Goal: Task Accomplishment & Management: Manage account settings

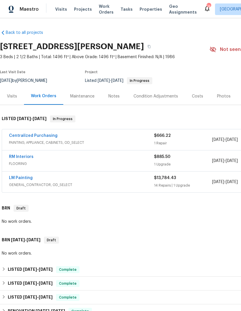
click at [21, 176] on link "LM Painting" at bounding box center [21, 178] width 24 height 4
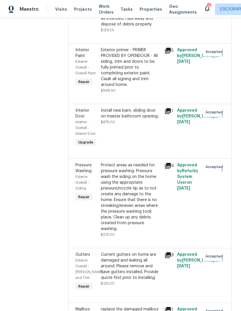
scroll to position [426, 0]
click at [153, 119] on div "Install new barn, sliding door on master bathroom opening." at bounding box center [131, 114] width 60 height 12
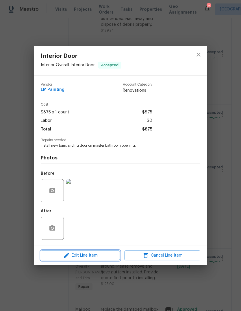
click at [75, 256] on span "Edit Line Item" at bounding box center [81, 255] width 76 height 7
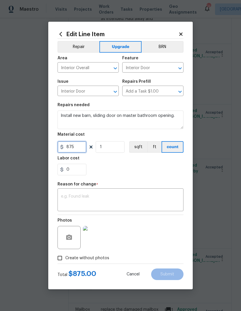
click at [79, 152] on input "875" at bounding box center [72, 147] width 29 height 12
type input "975"
click at [172, 196] on textarea at bounding box center [120, 200] width 119 height 12
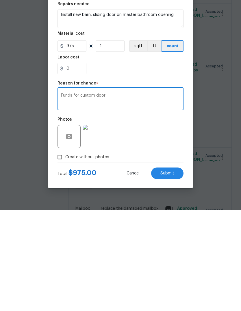
type textarea "Funds for custom door"
click at [175, 268] on button "Submit" at bounding box center [167, 274] width 32 height 12
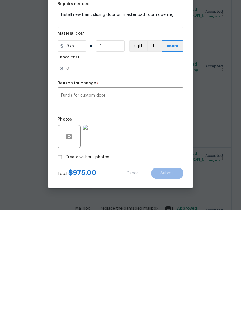
scroll to position [22, 0]
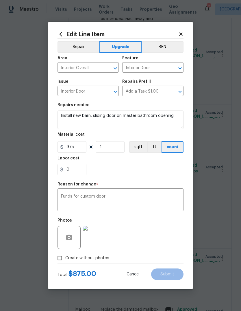
type input "875"
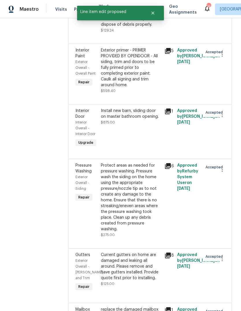
scroll to position [0, 0]
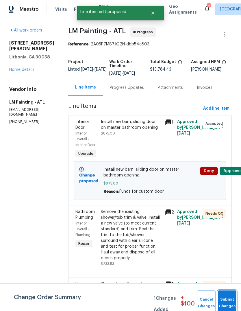
click at [229, 299] on button "Submit Changes" at bounding box center [227, 302] width 19 height 25
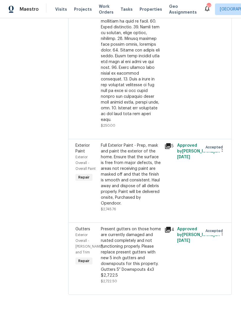
scroll to position [1213, 0]
click at [161, 202] on div "Full Exterior Paint - Prep, mask and paint the exterior of the home. Ensure tha…" at bounding box center [131, 175] width 60 height 64
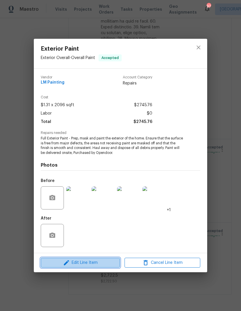
click at [74, 264] on span "Edit Line Item" at bounding box center [81, 262] width 76 height 7
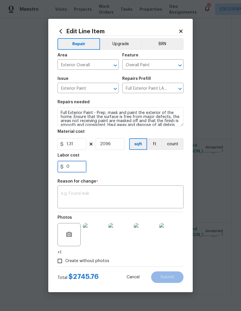
click at [74, 169] on input "0" at bounding box center [72, 167] width 29 height 12
type input "360"
click at [168, 190] on div "x ​" at bounding box center [121, 197] width 126 height 21
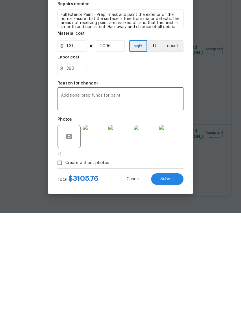
type textarea "Additional prep funds for paint"
click at [177, 271] on button "Submit" at bounding box center [167, 277] width 32 height 12
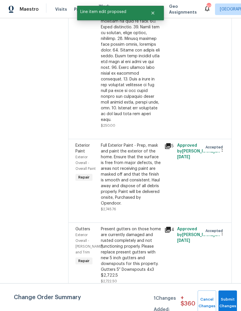
scroll to position [0, 0]
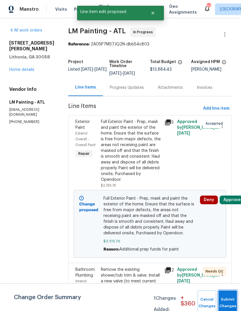
click at [228, 298] on button "Submit Changes" at bounding box center [228, 302] width 19 height 25
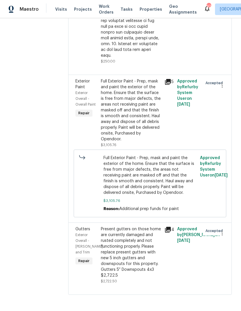
scroll to position [1283, 0]
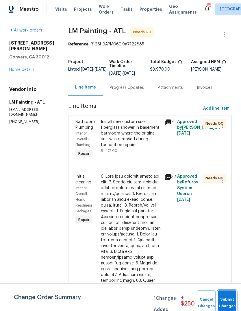
click at [229, 297] on button "Submit Changes" at bounding box center [227, 302] width 19 height 25
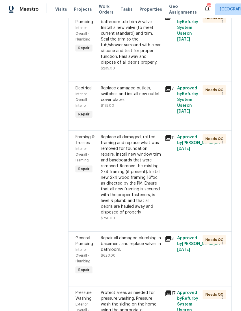
scroll to position [657, 0]
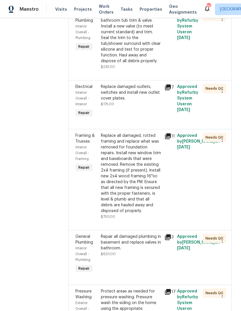
click at [157, 64] on div "Remove the existing master bathroom tub trim & valve. Install a new valve (to m…" at bounding box center [131, 38] width 60 height 52
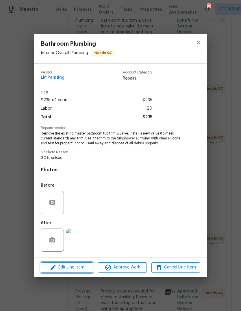
click at [64, 269] on span "Edit Line Item" at bounding box center [67, 267] width 49 height 7
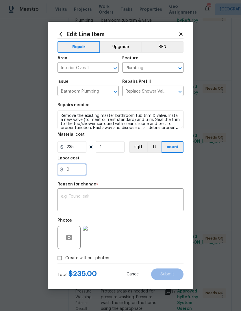
click at [71, 172] on input "0" at bounding box center [72, 170] width 29 height 12
click at [183, 32] on icon at bounding box center [181, 34] width 5 height 5
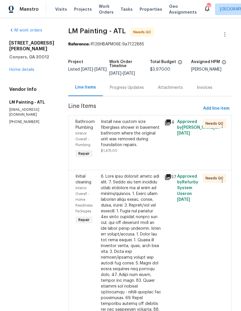
scroll to position [0, 0]
click at [220, 111] on span "Add line item" at bounding box center [216, 108] width 26 height 7
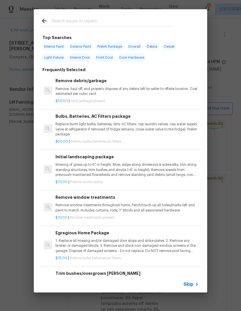
click at [229, 133] on div "Top Searches Interior Paint Exterior Paint Prelim Package Drywall Debris Carpet…" at bounding box center [120, 151] width 241 height 302
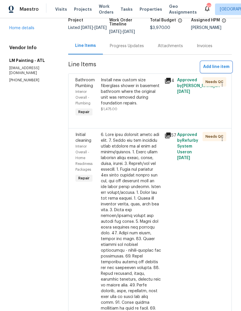
scroll to position [42, 0]
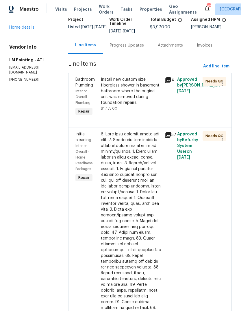
click at [158, 85] on div "Install new custom size fiberglass shower in basement bathroom where the origin…" at bounding box center [131, 91] width 60 height 29
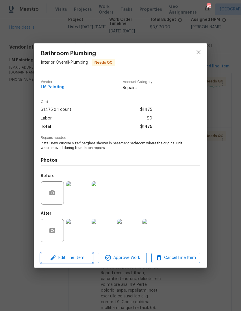
click at [60, 260] on span "Edit Line Item" at bounding box center [67, 257] width 49 height 7
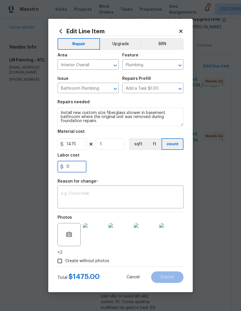
click at [72, 168] on input "0" at bounding box center [72, 167] width 29 height 12
type input "100"
click at [175, 188] on div "x ​" at bounding box center [121, 197] width 126 height 21
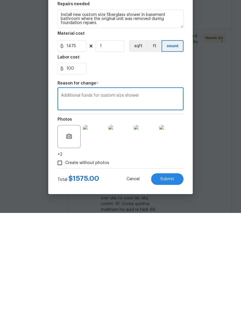
type textarea "Additional funds for custom size shower"
click at [178, 271] on button "Submit" at bounding box center [167, 277] width 32 height 12
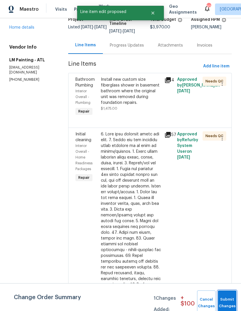
click at [227, 298] on button "Submit Changes" at bounding box center [227, 302] width 19 height 25
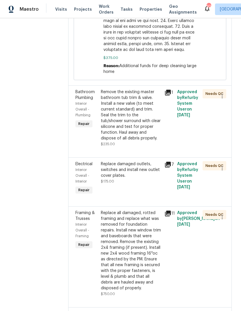
scroll to position [627, 0]
click at [158, 141] on div "Remove the existing master bathroom tub trim & valve. Install a new valve (to m…" at bounding box center [131, 115] width 60 height 52
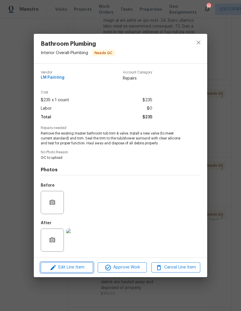
click at [63, 268] on span "Edit Line Item" at bounding box center [67, 267] width 49 height 7
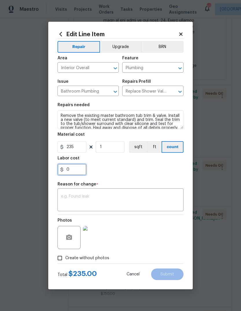
click at [74, 172] on input "0" at bounding box center [72, 170] width 29 height 12
type input "3"
type input "350"
click at [177, 195] on textarea at bounding box center [120, 200] width 119 height 12
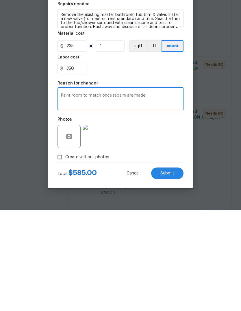
type textarea "Paint room to match once repairs are made"
click at [177, 268] on button "Submit" at bounding box center [167, 274] width 32 height 12
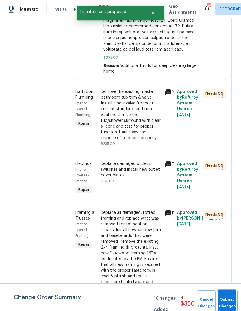
click at [229, 300] on button "Submit Changes" at bounding box center [227, 302] width 19 height 25
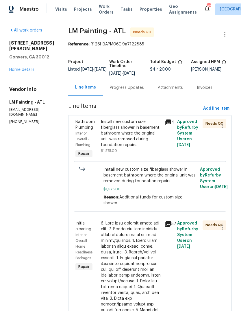
scroll to position [0, 0]
click at [148, 122] on div "Install new custom size fiberglass shower in basement bathroom where the origin…" at bounding box center [131, 133] width 60 height 29
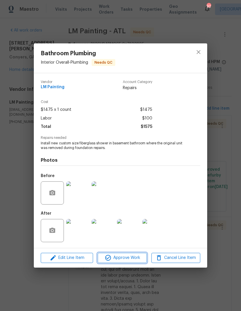
click at [139, 257] on span "Approve Work" at bounding box center [122, 257] width 45 height 7
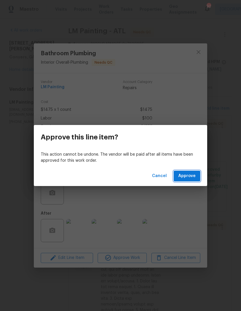
click at [194, 177] on span "Approve" at bounding box center [187, 175] width 17 height 7
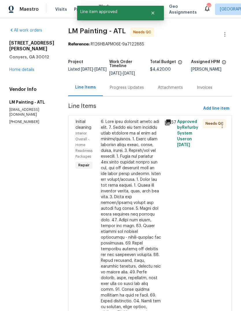
click at [149, 156] on div at bounding box center [131, 258] width 60 height 278
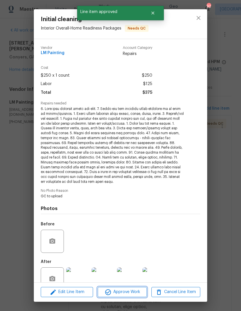
click at [138, 290] on span "Approve Work" at bounding box center [122, 291] width 45 height 7
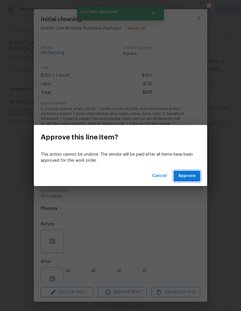
click at [197, 176] on button "Approve" at bounding box center [187, 176] width 27 height 11
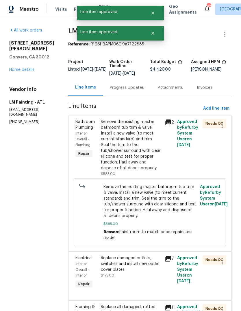
click at [158, 164] on div "Remove the existing master bathroom tub trim & valve. Install a new valve (to m…" at bounding box center [131, 145] width 60 height 52
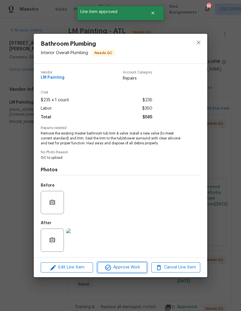
click at [139, 266] on span "Approve Work" at bounding box center [122, 267] width 45 height 7
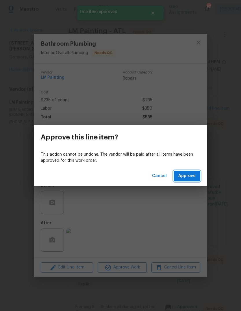
click at [191, 181] on button "Approve" at bounding box center [187, 176] width 27 height 11
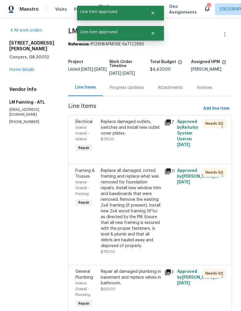
click at [150, 148] on div "Replace damaged outlets, switches and install new outlet cover plates. $175.00" at bounding box center [131, 136] width 64 height 38
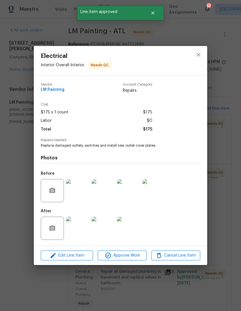
click at [137, 259] on span "Approve Work" at bounding box center [122, 255] width 45 height 7
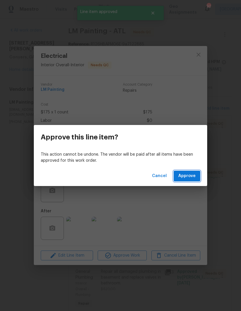
click at [193, 180] on button "Approve" at bounding box center [187, 176] width 27 height 11
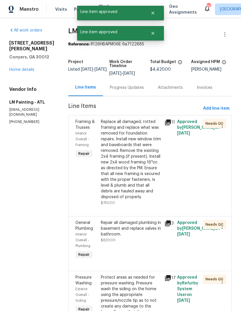
click at [154, 159] on div "Replace all damaged, rotted framing and replace what was removed for foundation…" at bounding box center [131, 159] width 60 height 81
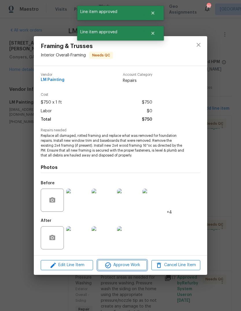
click at [141, 265] on span "Approve Work" at bounding box center [122, 265] width 45 height 7
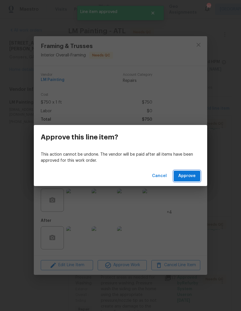
click at [195, 177] on span "Approve" at bounding box center [187, 175] width 17 height 7
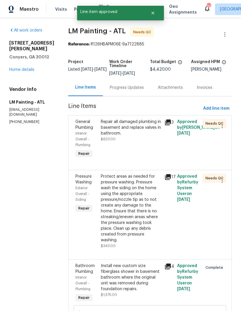
click at [160, 146] on div "Repair all damaged plumbing in basement and replace valves in bathroom. $620.00" at bounding box center [131, 139] width 64 height 44
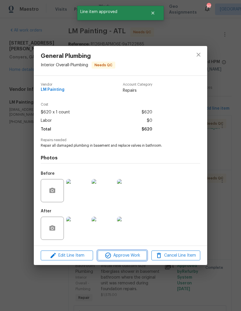
click at [138, 256] on span "Approve Work" at bounding box center [122, 255] width 45 height 7
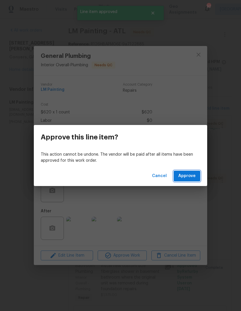
click at [195, 171] on button "Approve" at bounding box center [187, 176] width 27 height 11
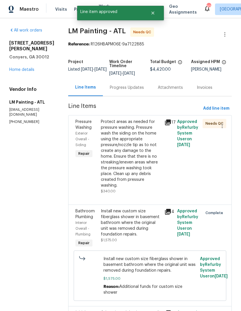
click at [147, 176] on div "Protect areas as needed for pressure washing. Pressure wash the siding on the h…" at bounding box center [131, 153] width 60 height 69
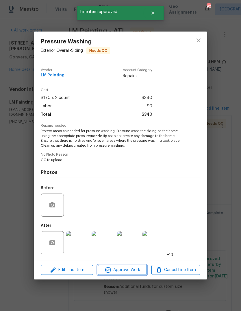
click at [140, 271] on span "Approve Work" at bounding box center [122, 269] width 45 height 7
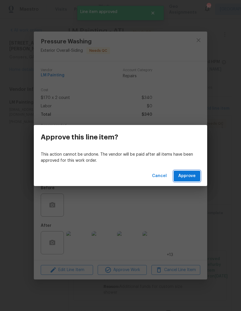
click at [194, 181] on button "Approve" at bounding box center [187, 176] width 27 height 11
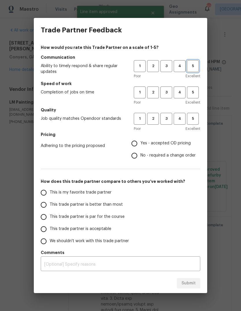
click at [196, 71] on button "5" at bounding box center [193, 66] width 12 height 12
click at [196, 91] on span "5" at bounding box center [193, 92] width 11 height 7
click at [198, 122] on span "5" at bounding box center [193, 118] width 11 height 7
click at [182, 144] on span "Yes - accepted OD pricing" at bounding box center [166, 143] width 50 height 6
click at [141, 144] on input "Yes - accepted OD pricing" at bounding box center [134, 143] width 12 height 12
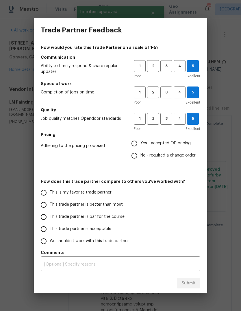
radio input "true"
click at [48, 192] on input "This is my favorite trade partner" at bounding box center [44, 193] width 12 height 12
click at [194, 285] on span "Submit" at bounding box center [189, 283] width 14 height 7
radio input "true"
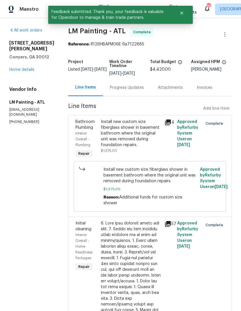
click at [18, 68] on link "Home details" at bounding box center [21, 70] width 25 height 4
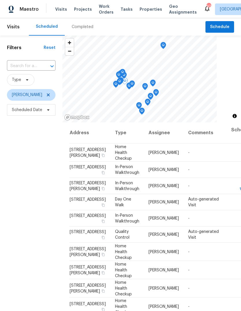
click at [0, 0] on icon at bounding box center [0, 0] width 0 height 0
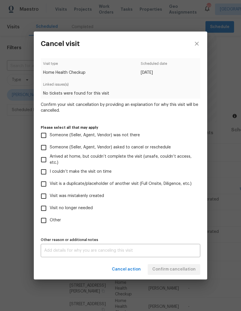
click at [45, 197] on input "Visit was mistakenly created" at bounding box center [44, 196] width 12 height 12
checkbox input "true"
click at [190, 271] on span "Confirm cancellation" at bounding box center [173, 269] width 43 height 7
